Goal: Contribute content

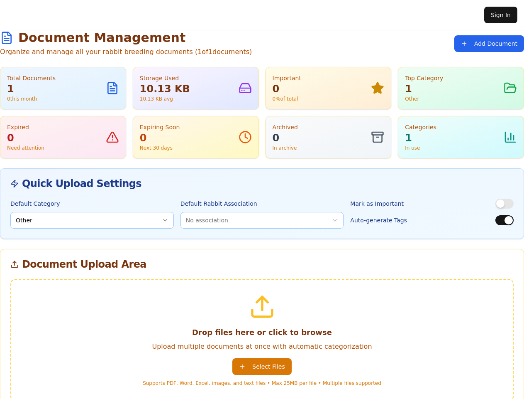
click at [262, 199] on div "Default Rabbit Association No association" at bounding box center [263, 213] width 164 height 30
click at [491, 44] on button "Add Document" at bounding box center [490, 43] width 70 height 17
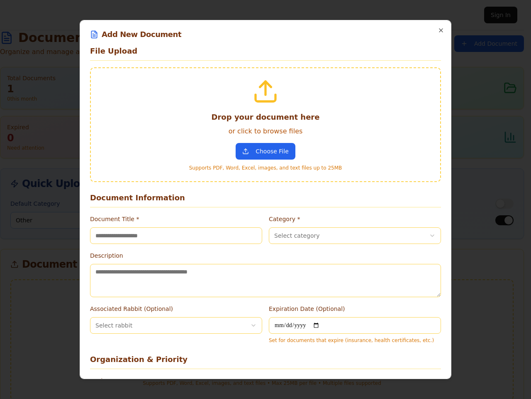
click at [92, 220] on label "Document Title *" at bounding box center [114, 218] width 49 height 7
click at [92, 227] on input "Document Title *" at bounding box center [176, 235] width 172 height 17
click at [262, 220] on div "**********" at bounding box center [265, 279] width 351 height 130
click at [505, 203] on div at bounding box center [265, 199] width 531 height 399
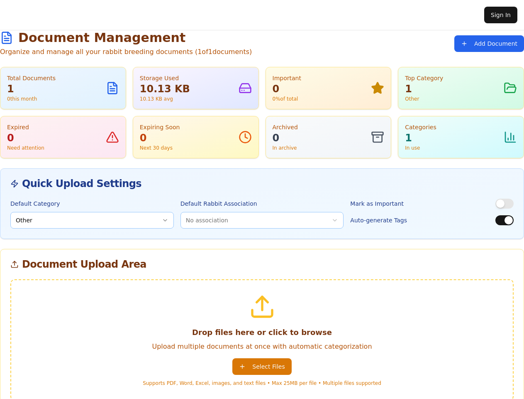
click at [505, 220] on button "button" at bounding box center [505, 220] width 18 height 10
click at [262, 366] on button "Select Files" at bounding box center [261, 366] width 59 height 17
